Goal: Information Seeking & Learning: Learn about a topic

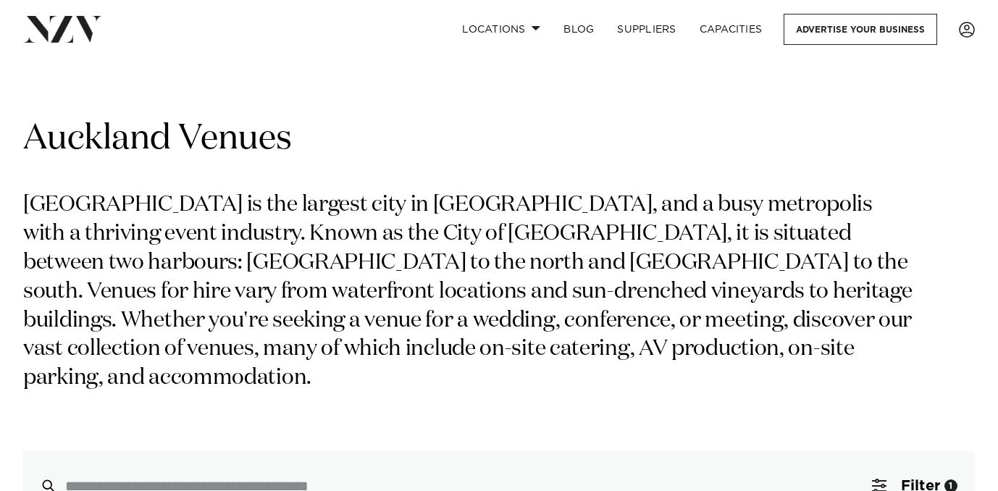
scroll to position [177, 0]
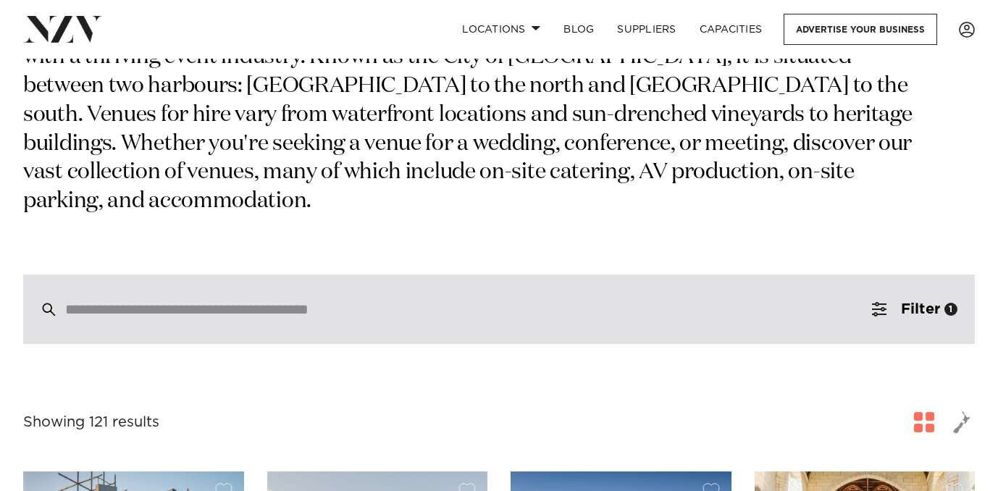
click at [492, 290] on div at bounding box center [498, 309] width 951 height 70
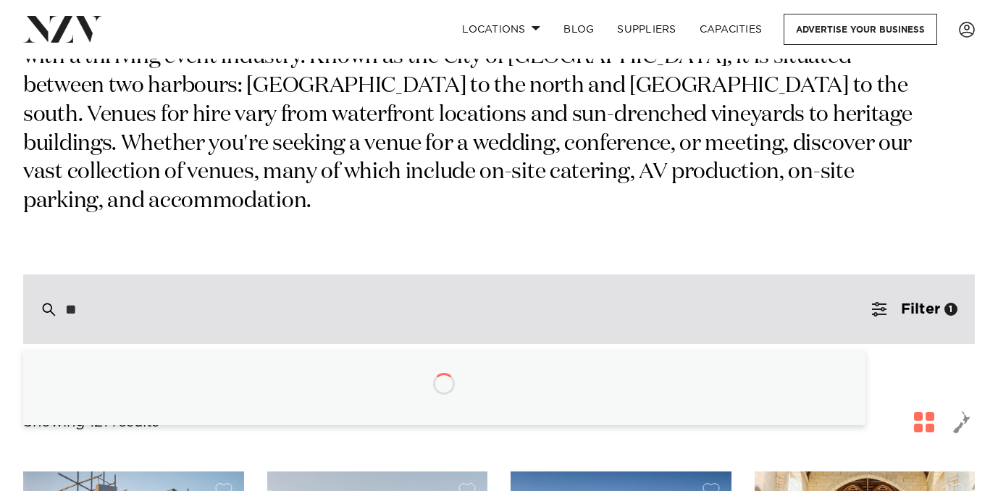
type input "*"
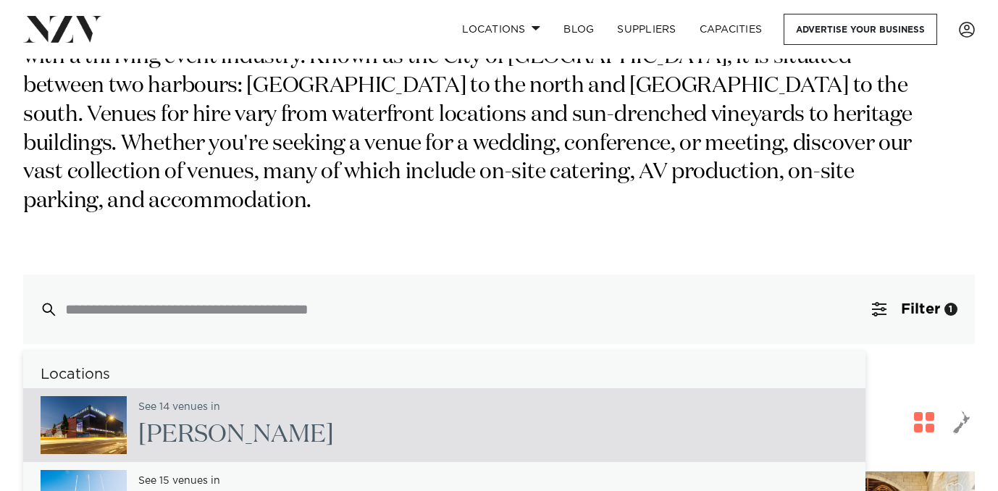
click at [771, 200] on div "Auckland Venues [GEOGRAPHIC_DATA] is the largest city in [GEOGRAPHIC_DATA], and…" at bounding box center [498, 142] width 951 height 404
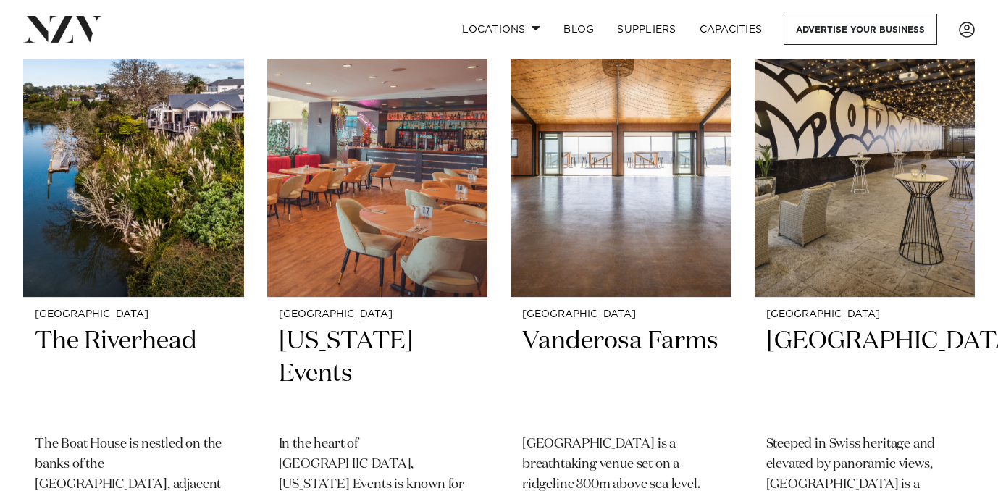
scroll to position [2686, 0]
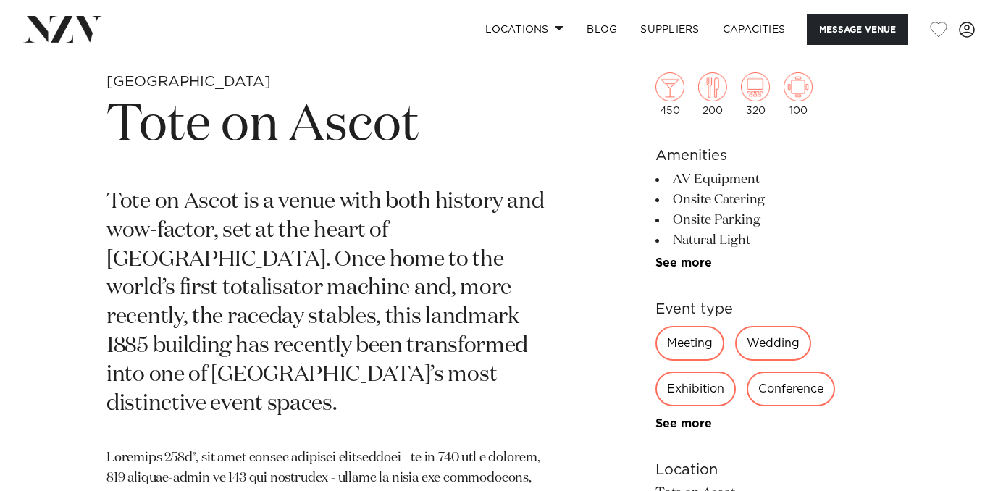
scroll to position [514, 0]
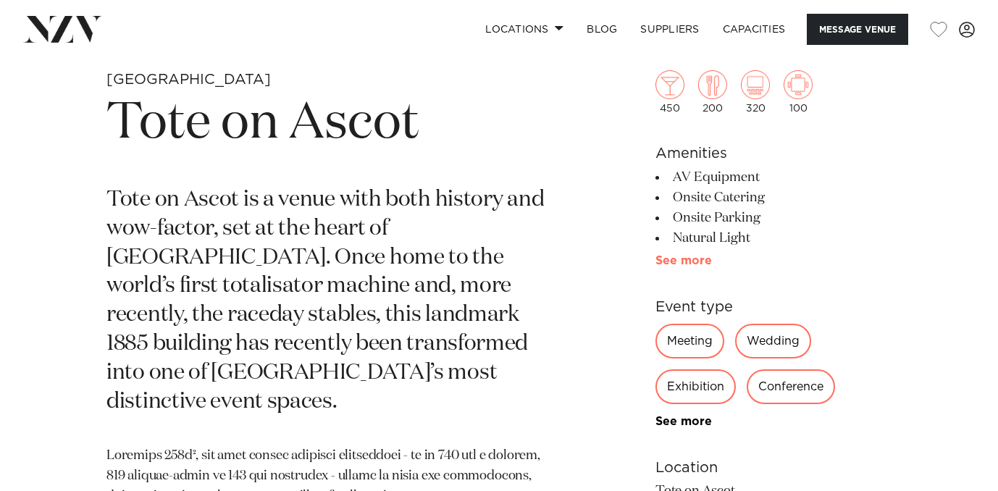
click at [669, 262] on link "See more" at bounding box center [711, 261] width 113 height 12
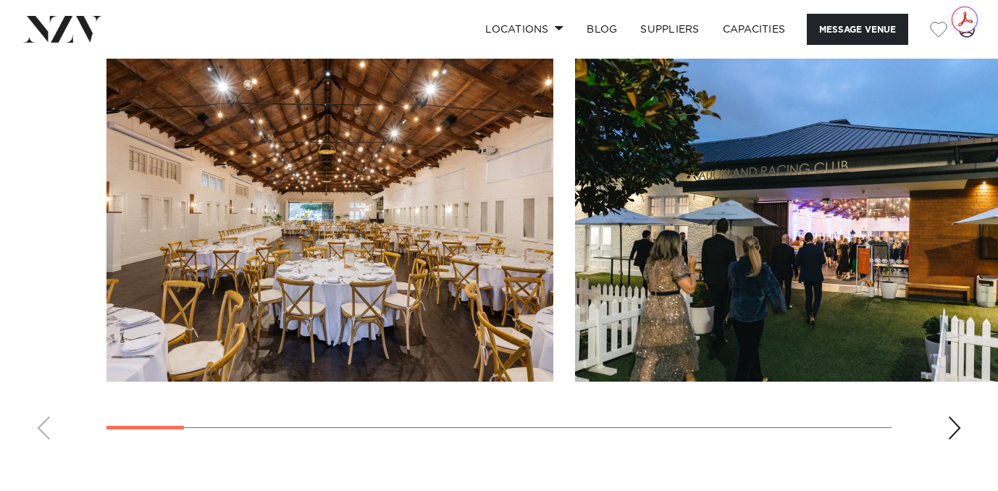
scroll to position [0, 0]
click at [954, 427] on div "Next slide" at bounding box center [954, 427] width 14 height 23
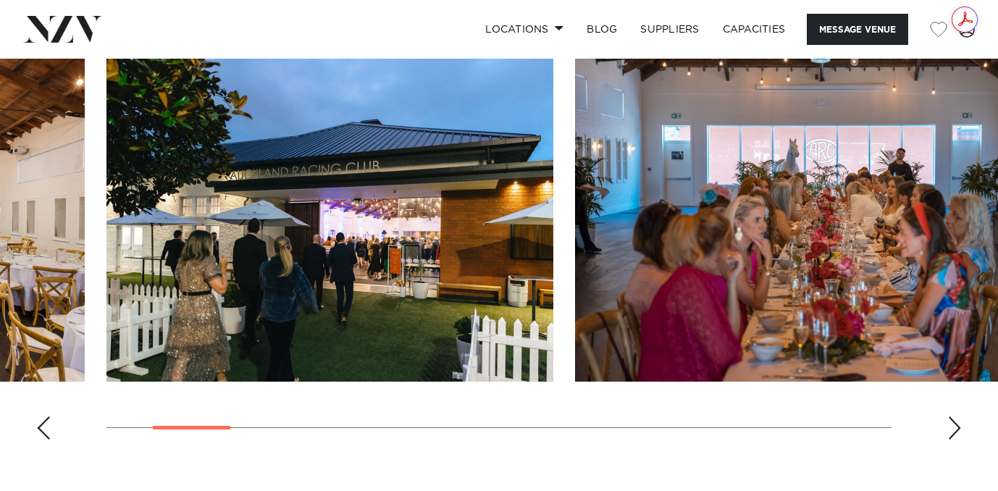
click at [954, 427] on div "Next slide" at bounding box center [954, 427] width 14 height 23
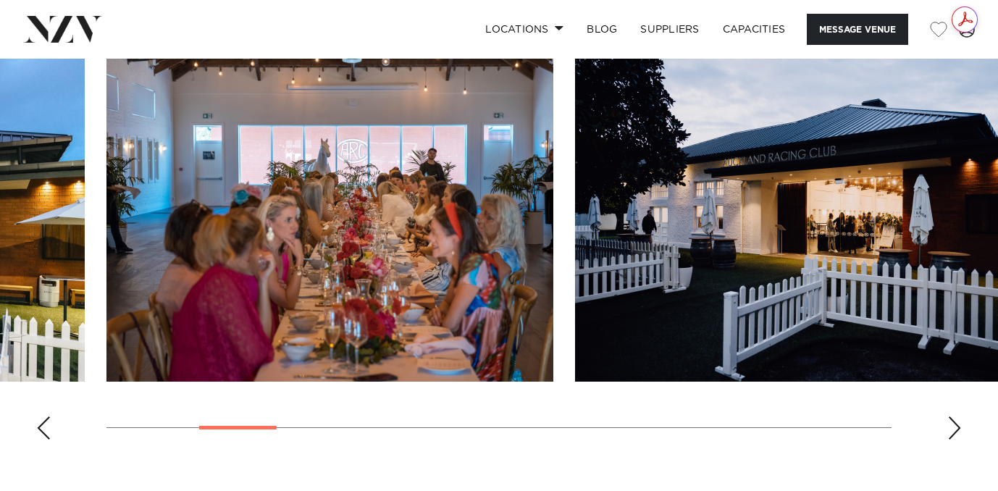
click at [954, 427] on div "Next slide" at bounding box center [954, 427] width 14 height 23
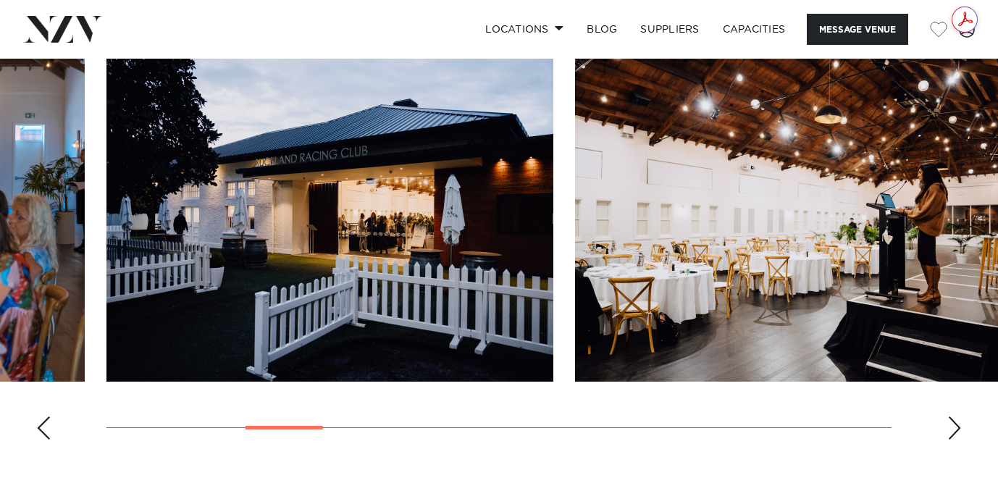
click at [954, 427] on div "Next slide" at bounding box center [954, 427] width 14 height 23
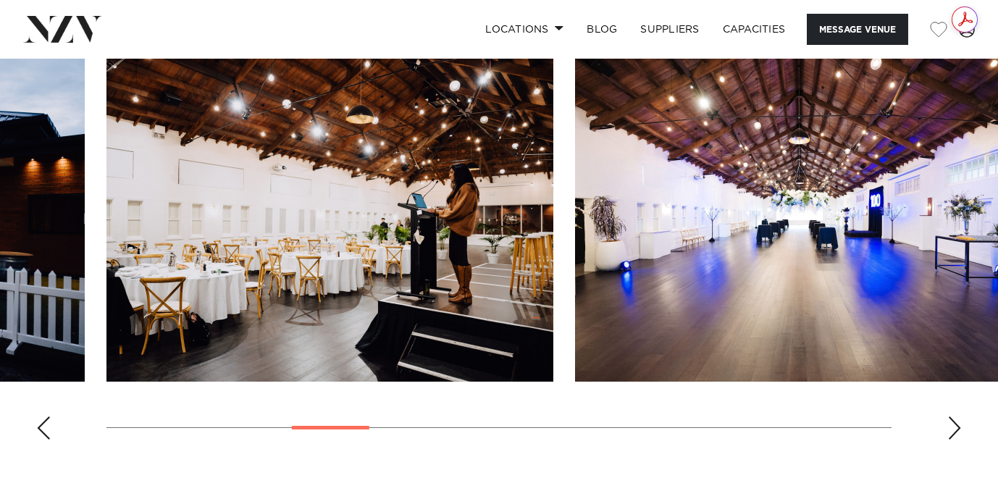
click at [954, 427] on div "Next slide" at bounding box center [954, 427] width 14 height 23
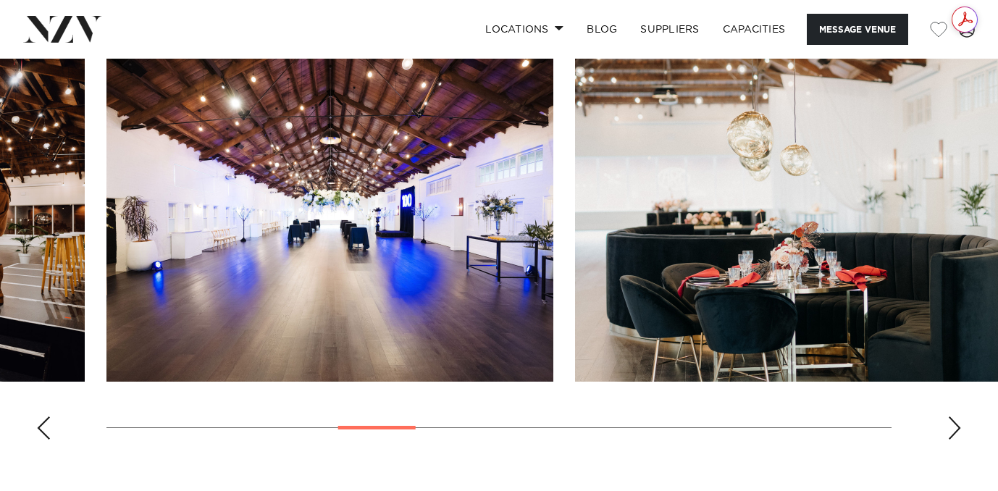
click at [954, 427] on div "Next slide" at bounding box center [954, 427] width 14 height 23
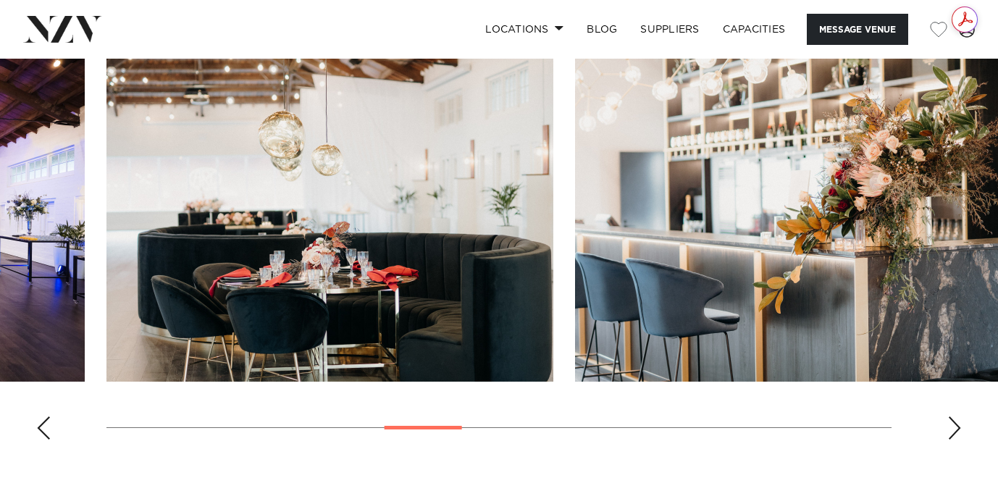
click at [954, 427] on div "Next slide" at bounding box center [954, 427] width 14 height 23
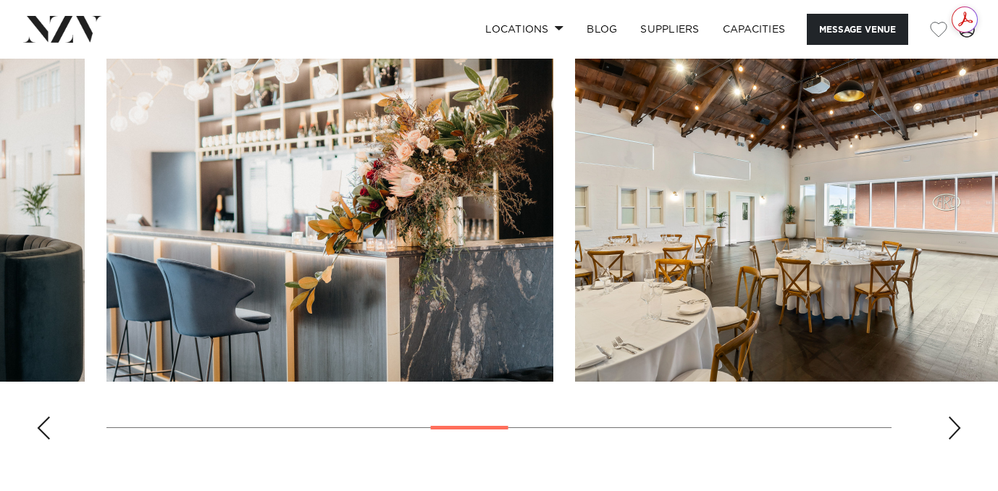
click at [954, 427] on div "Next slide" at bounding box center [954, 427] width 14 height 23
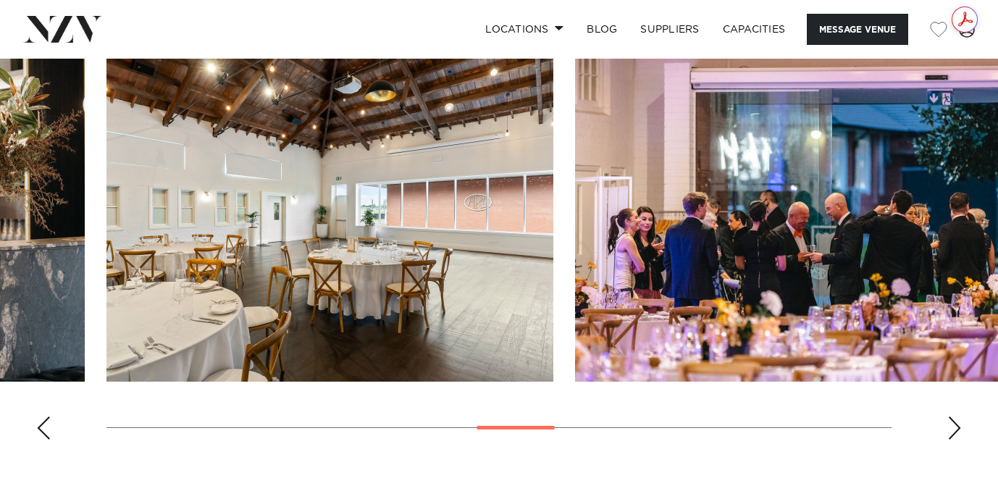
click at [954, 427] on div "Next slide" at bounding box center [954, 427] width 14 height 23
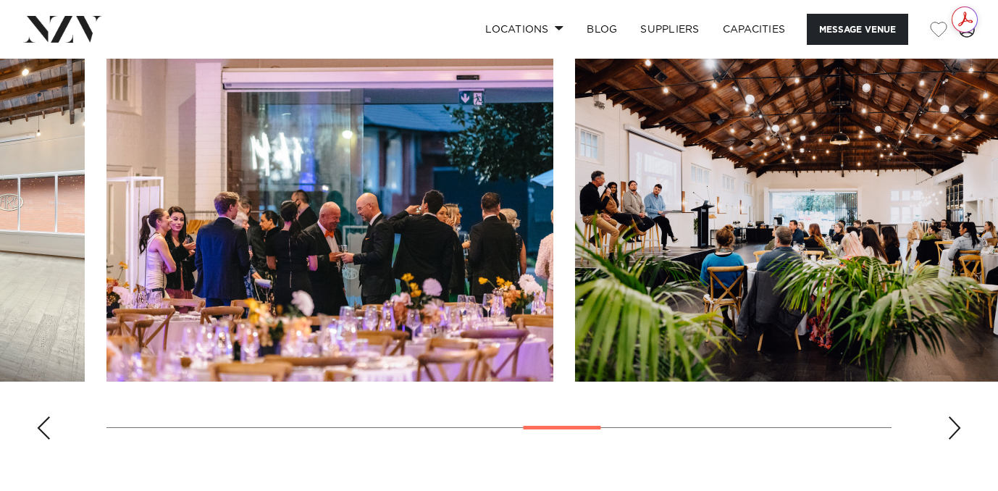
click at [954, 427] on div "Next slide" at bounding box center [954, 427] width 14 height 23
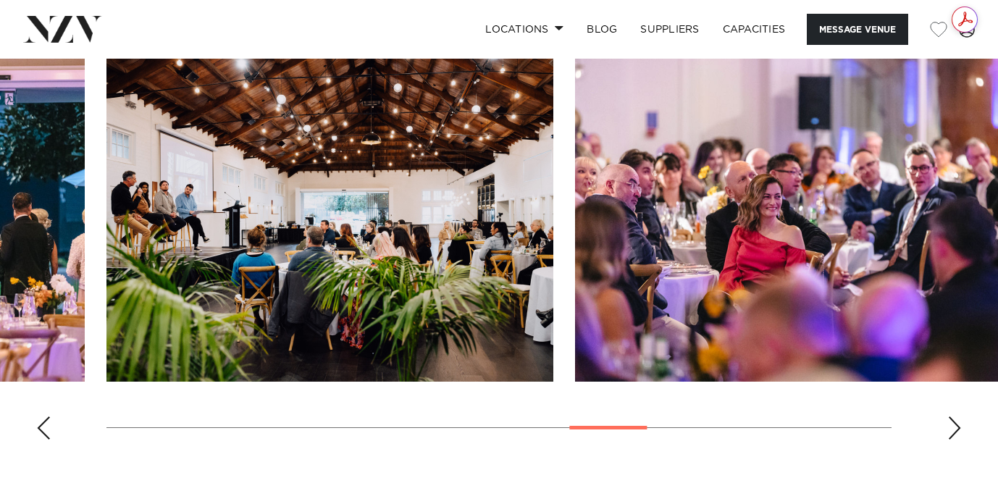
click at [954, 427] on div "Next slide" at bounding box center [954, 427] width 14 height 23
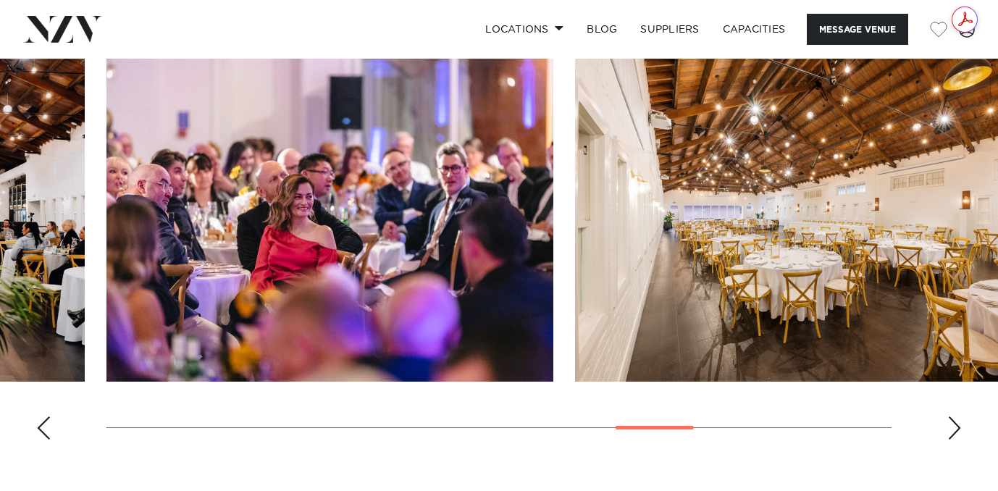
click at [954, 427] on div "Next slide" at bounding box center [954, 427] width 14 height 23
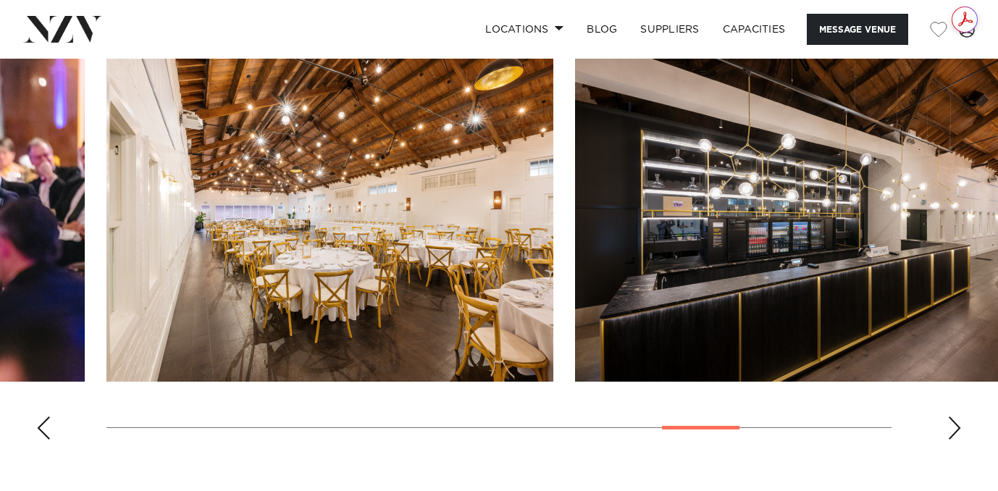
click at [954, 427] on div "Next slide" at bounding box center [954, 427] width 14 height 23
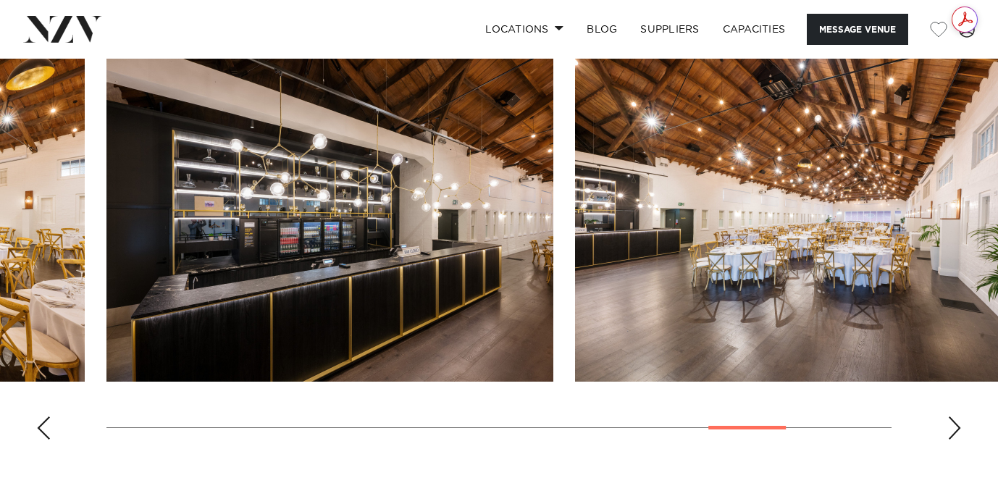
click at [954, 427] on div "Next slide" at bounding box center [954, 427] width 14 height 23
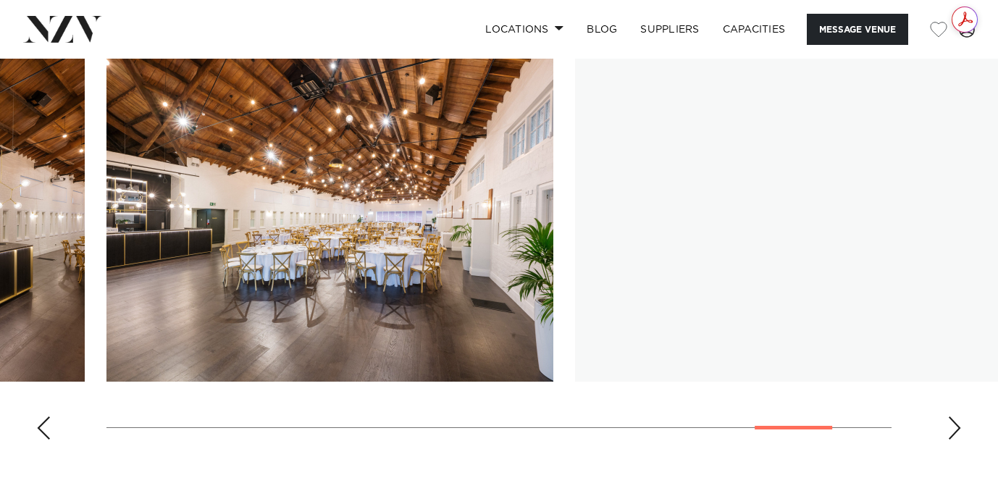
click at [954, 427] on div "Next slide" at bounding box center [954, 427] width 14 height 23
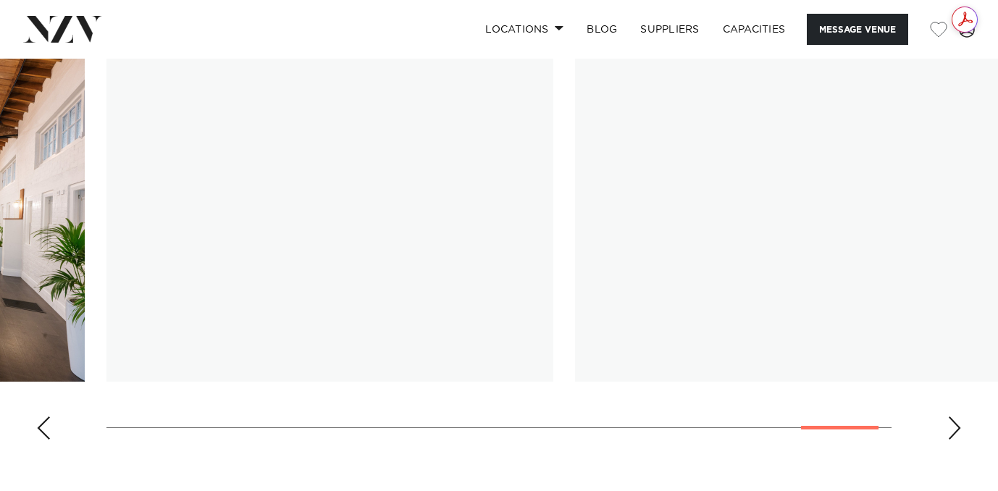
click at [954, 427] on div "Next slide" at bounding box center [954, 427] width 14 height 23
